Goal: Information Seeking & Learning: Learn about a topic

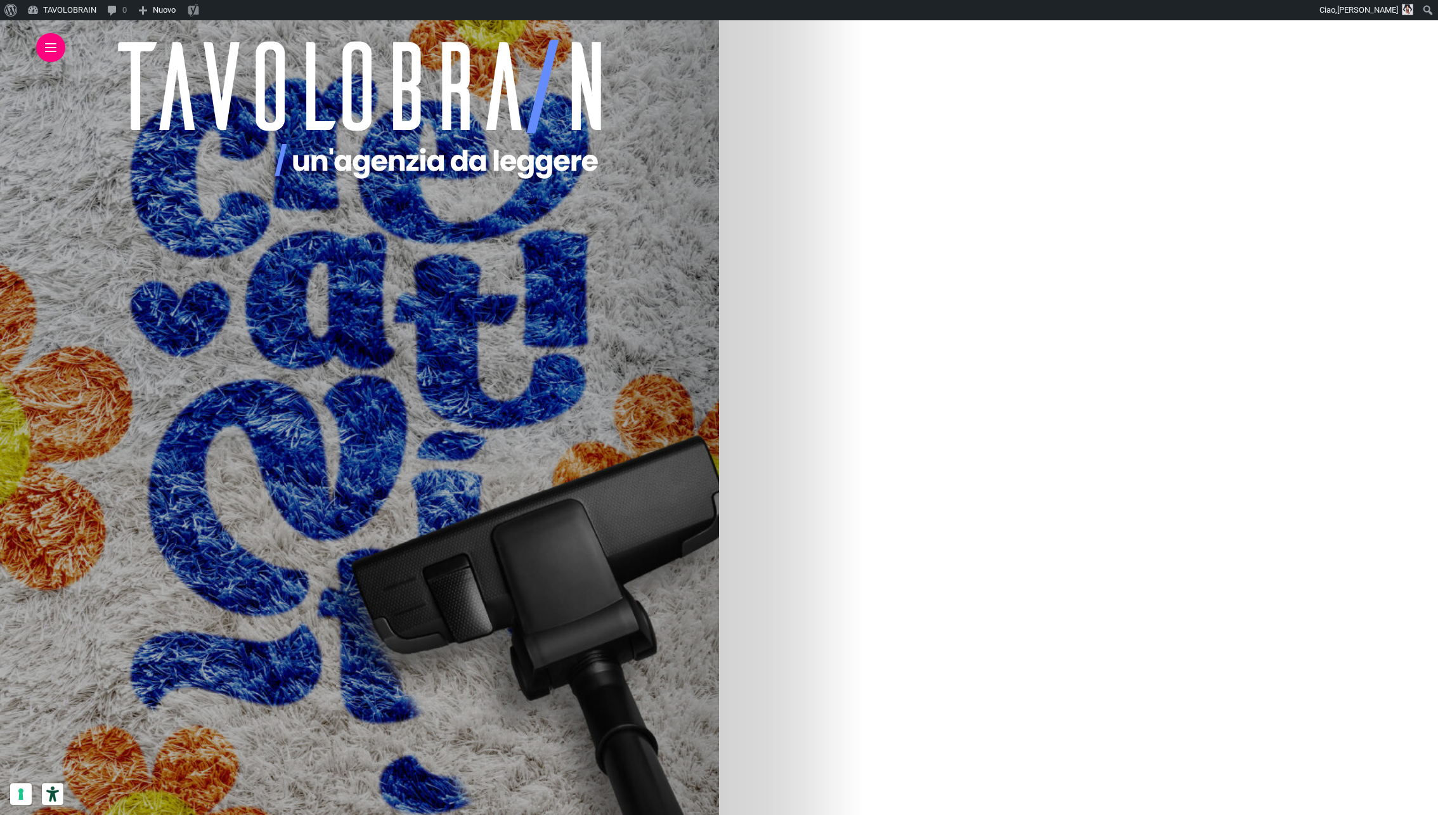
scroll to position [391, 0]
click at [835, 278] on img at bounding box center [531, 296] width 608 height 761
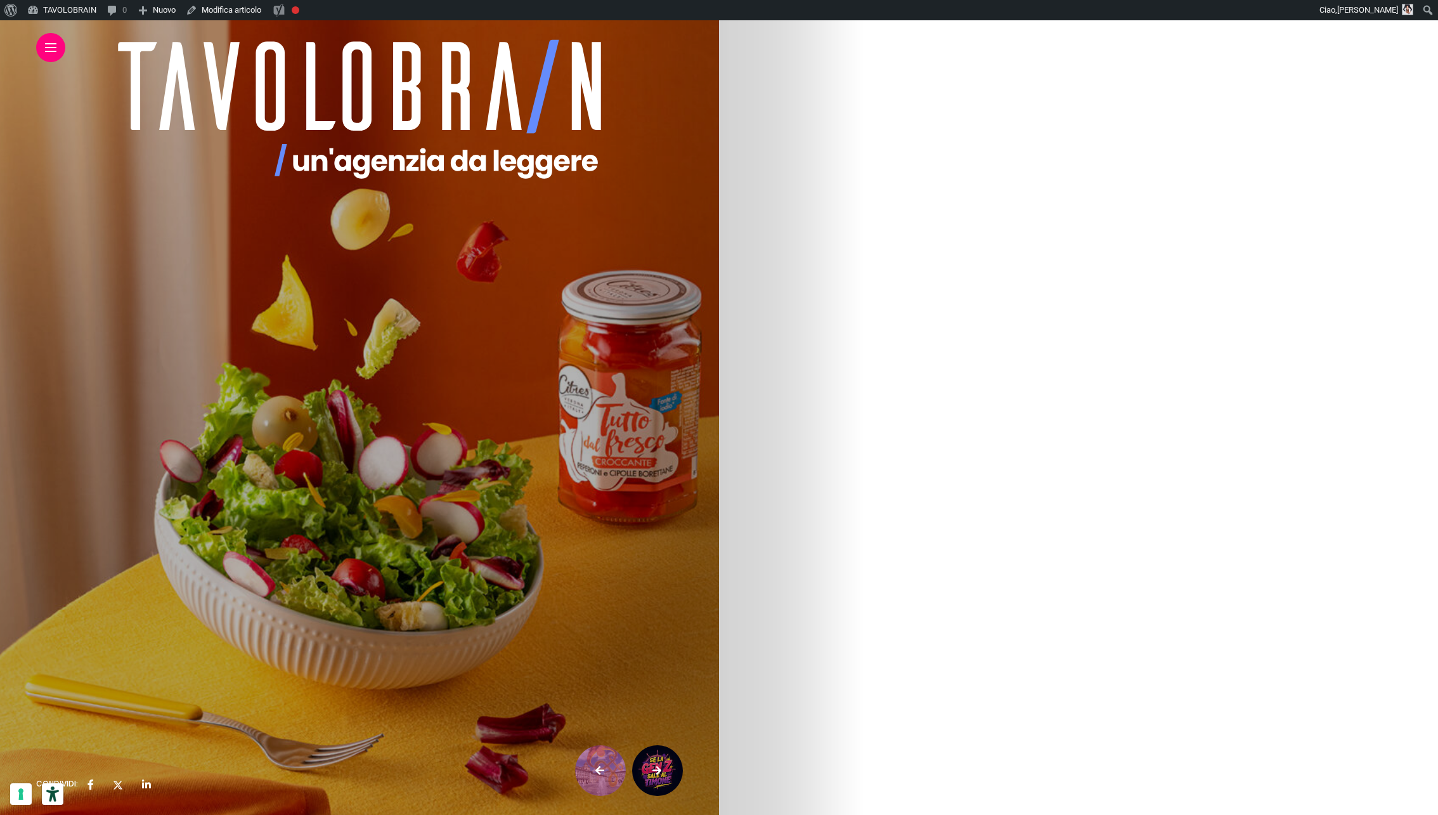
scroll to position [3960, 0]
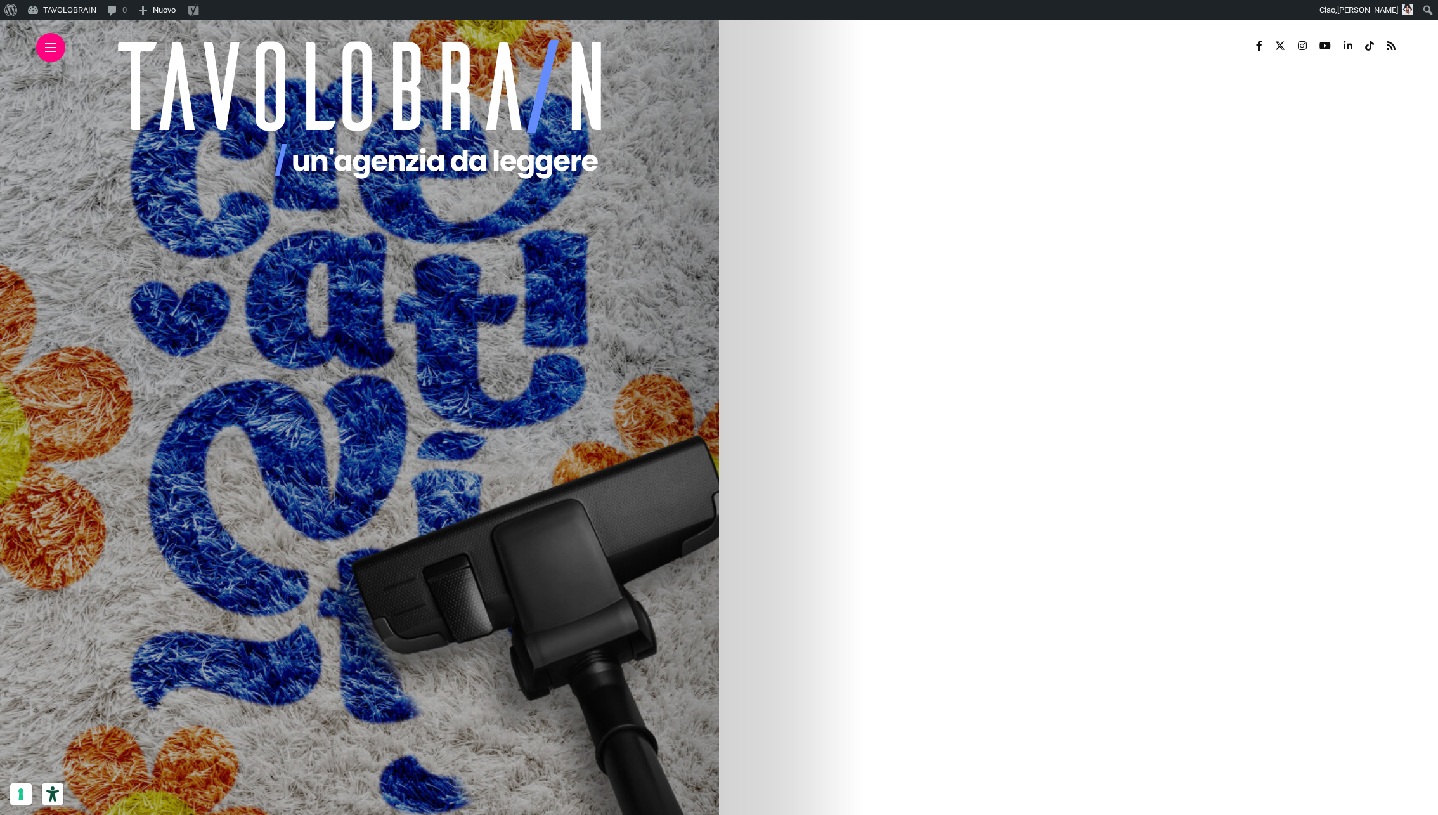
click at [835, 645] on img at bounding box center [531, 687] width 608 height 761
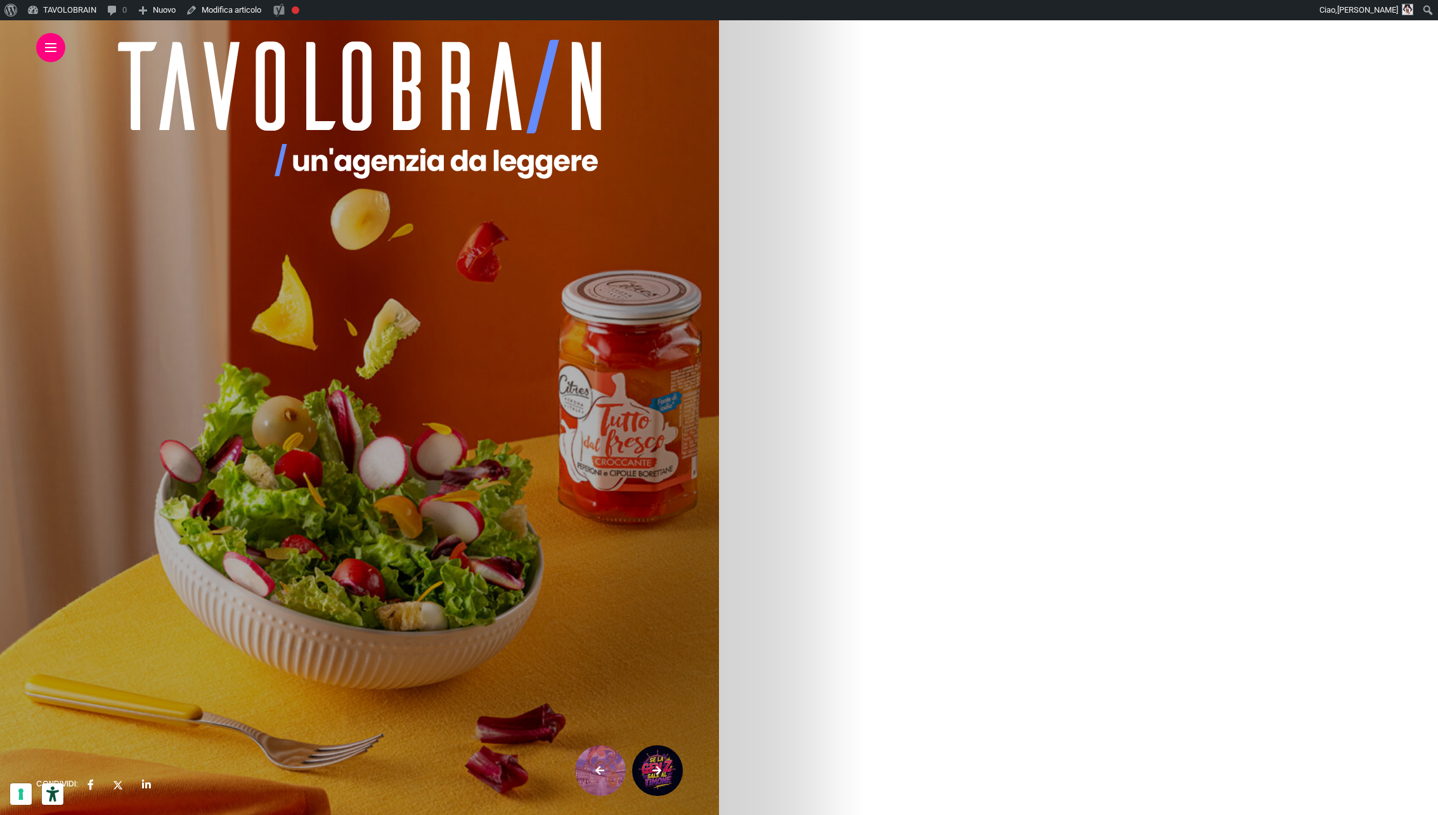
scroll to position [4101, 0]
